Goal: Task Accomplishment & Management: Complete application form

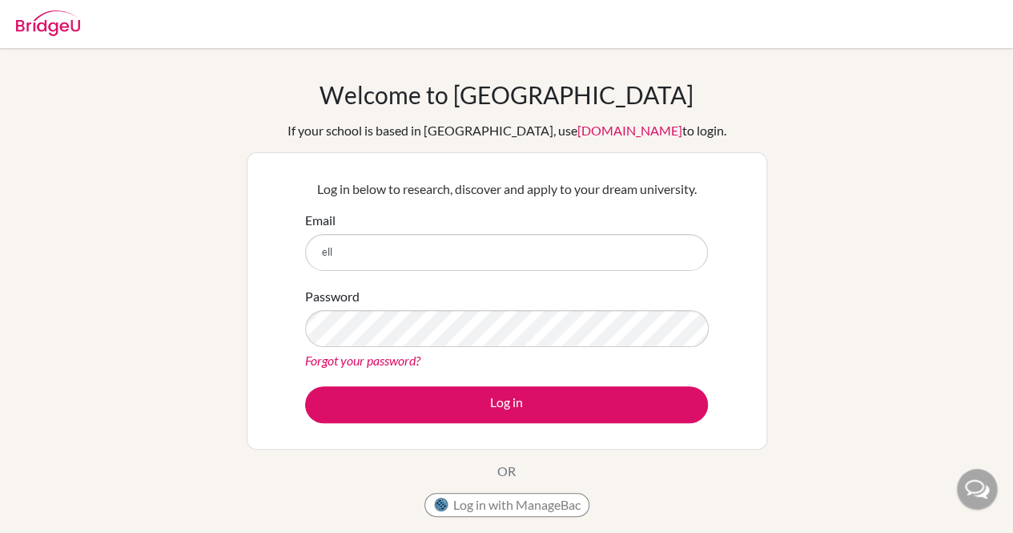
type input "[EMAIL_ADDRESS][DOMAIN_NAME]"
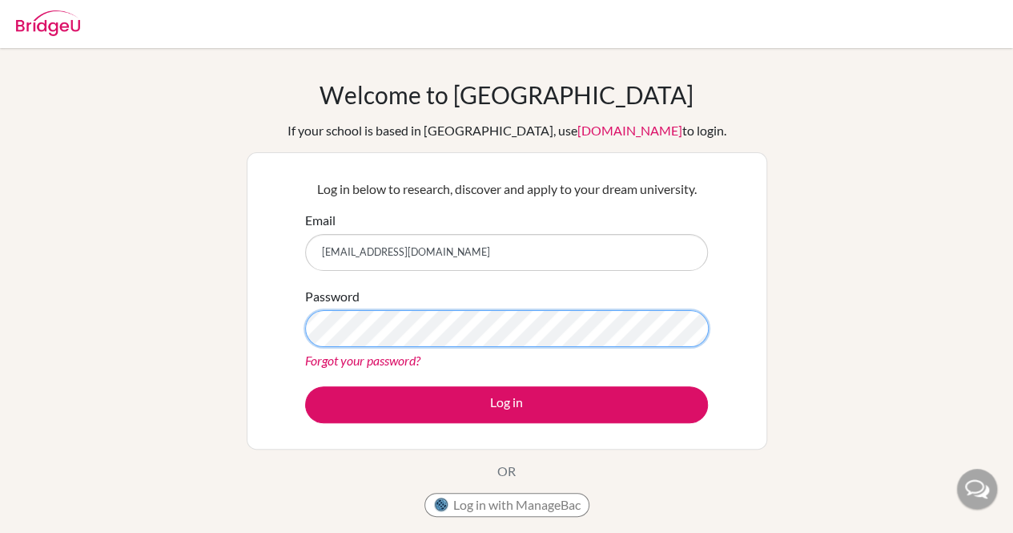
click at [305, 386] on button "Log in" at bounding box center [506, 404] width 403 height 37
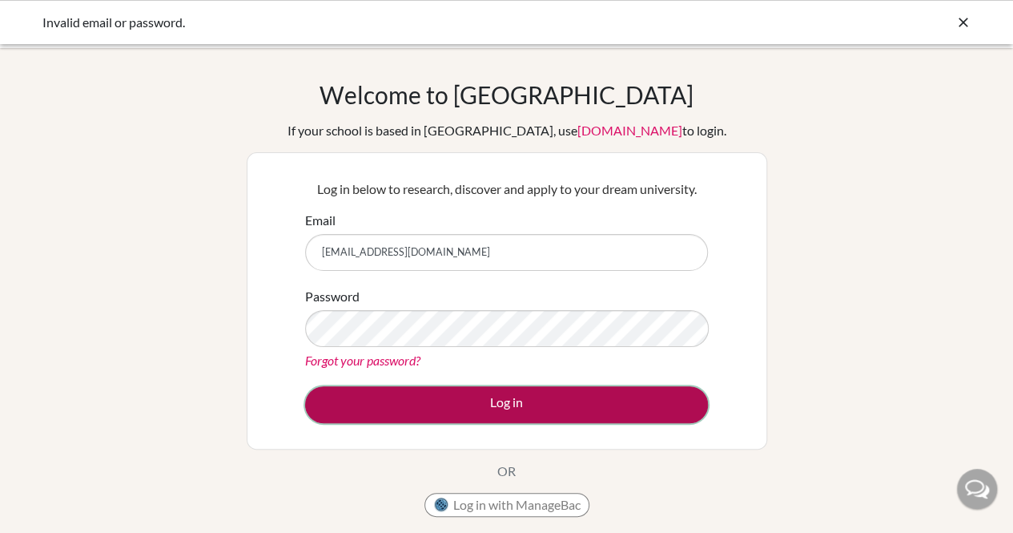
click at [384, 392] on button "Log in" at bounding box center [506, 404] width 403 height 37
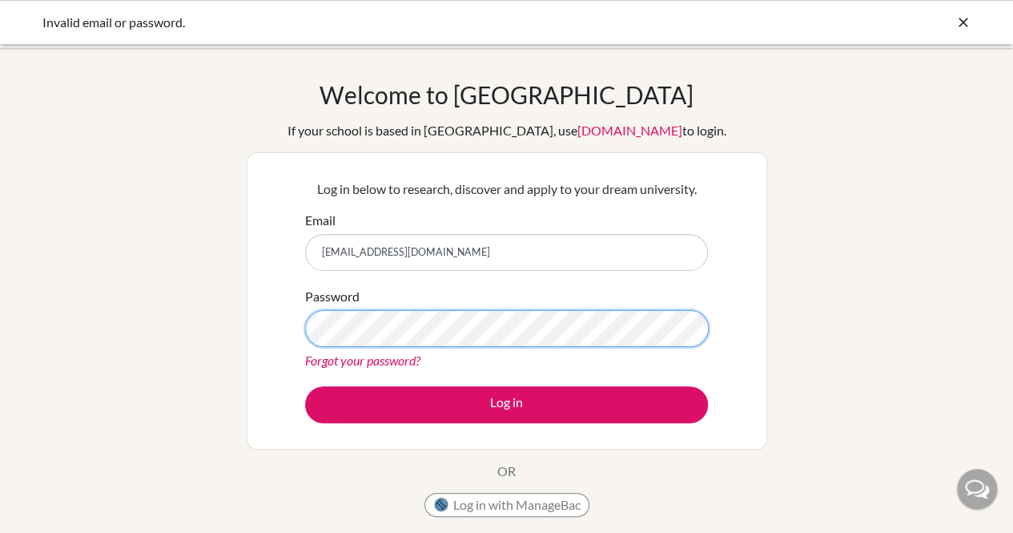
click at [305, 386] on button "Log in" at bounding box center [506, 404] width 403 height 37
